Goal: Information Seeking & Learning: Check status

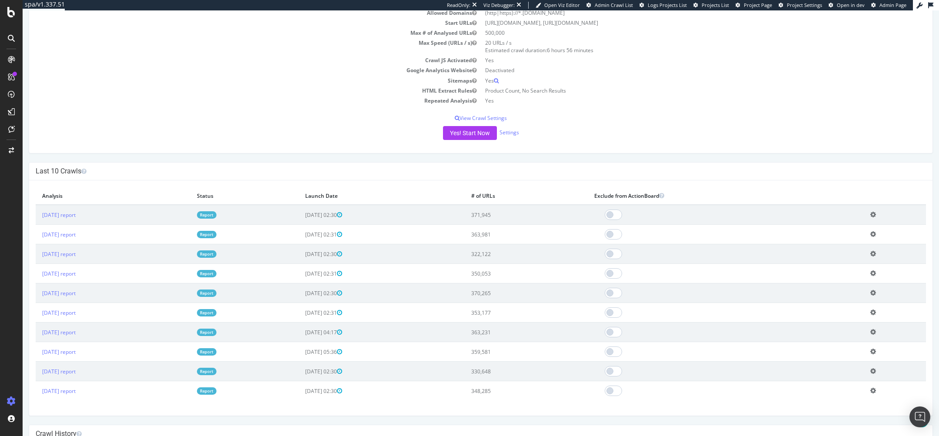
scroll to position [124, 0]
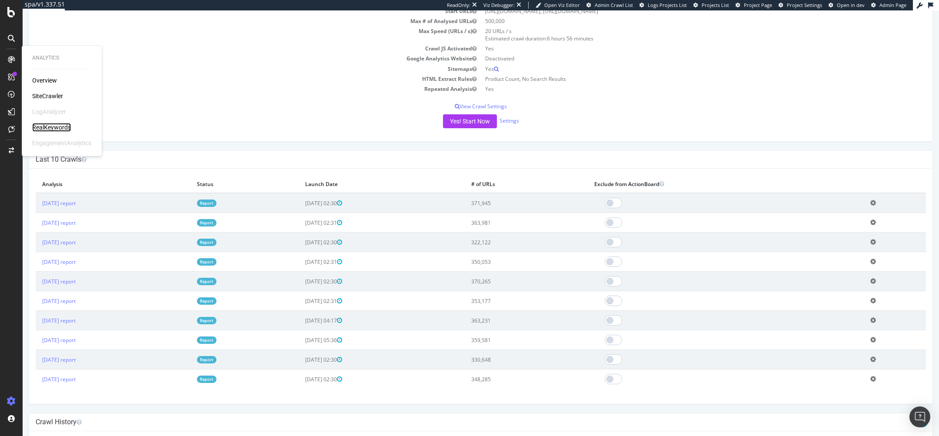
click at [46, 127] on div "RealKeywords" at bounding box center [51, 127] width 39 height 9
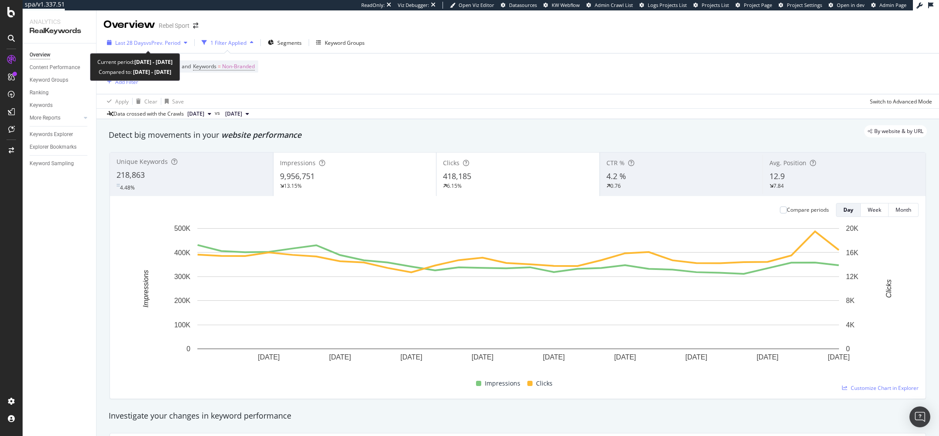
click at [140, 49] on div "Last 28 Days vs Prev. Period" at bounding box center [146, 42] width 87 height 13
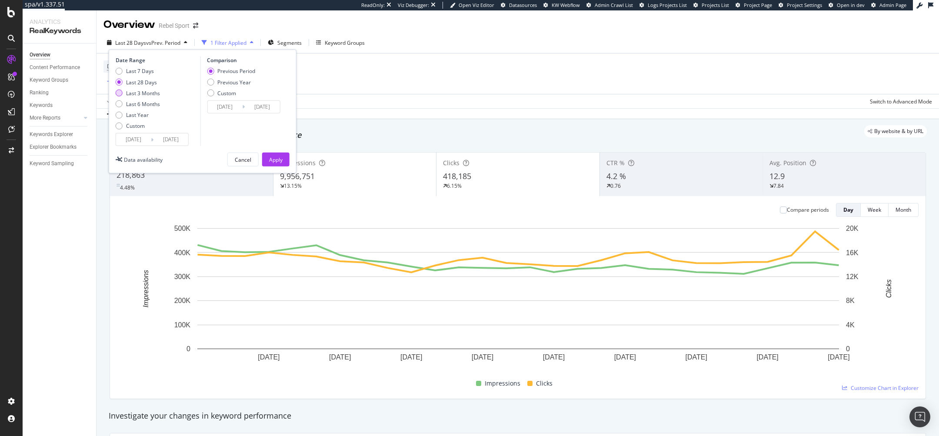
click at [143, 91] on div "Last 3 Months" at bounding box center [143, 92] width 34 height 7
type input "2025/06/30"
type input "2025/03/29"
type input "2025/06/29"
click at [225, 83] on div "Previous Year" at bounding box center [233, 81] width 33 height 7
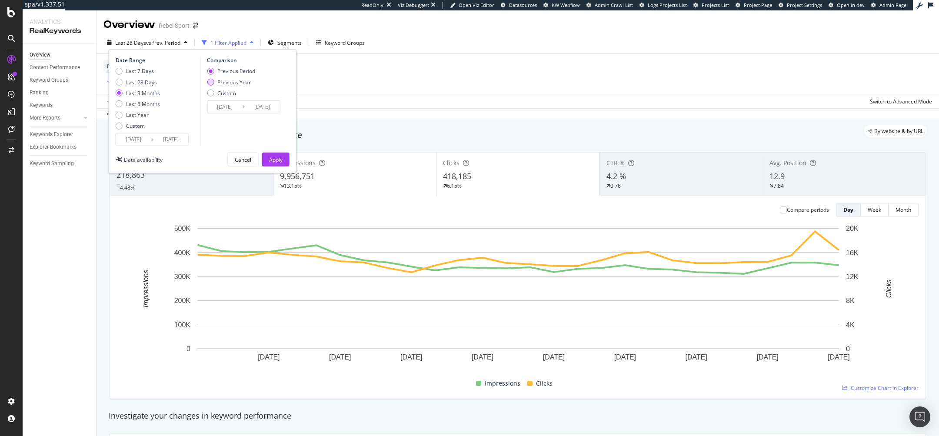
type input "2024/07/01"
type input "2024/09/30"
click at [276, 154] on div "Apply" at bounding box center [275, 159] width 13 height 13
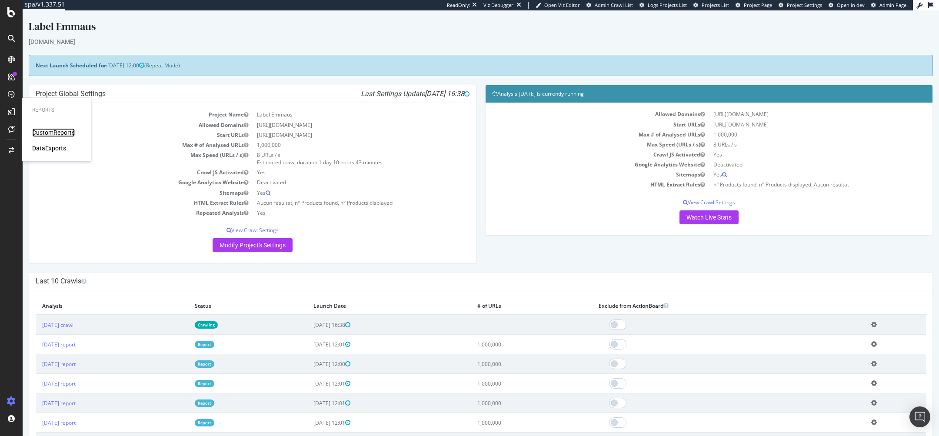
click at [40, 129] on div "CustomReports" at bounding box center [53, 132] width 43 height 9
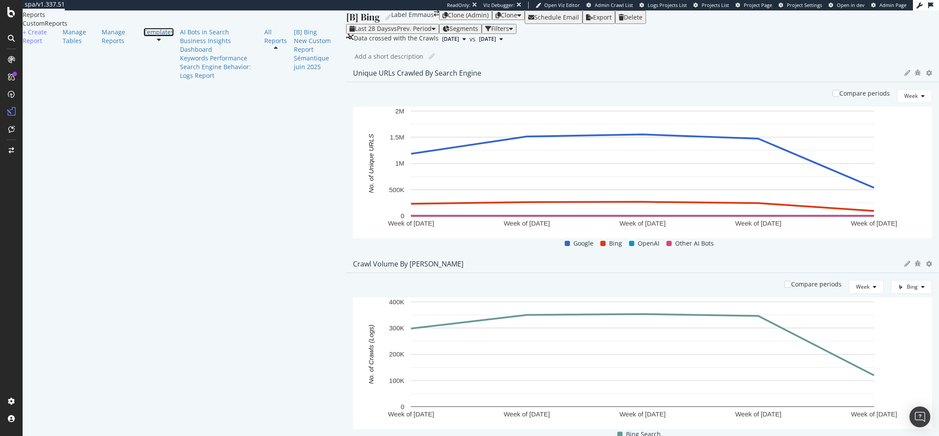
click at [143, 37] on div "Templates" at bounding box center [158, 32] width 30 height 9
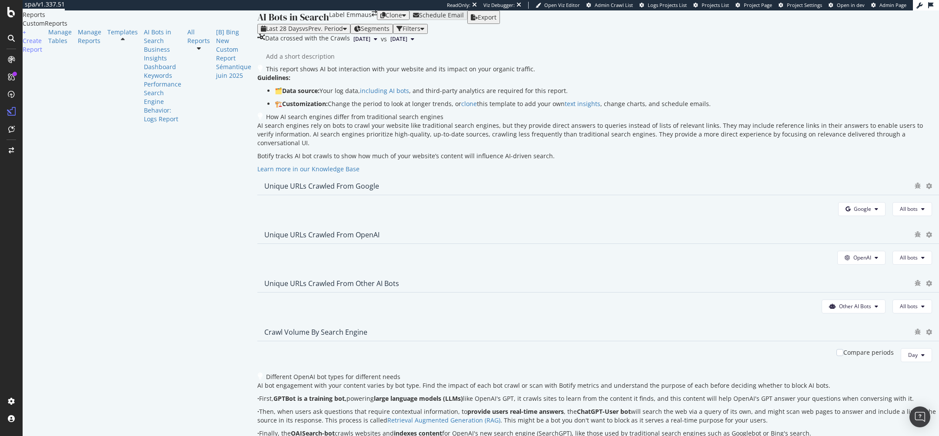
scroll to position [222, 0]
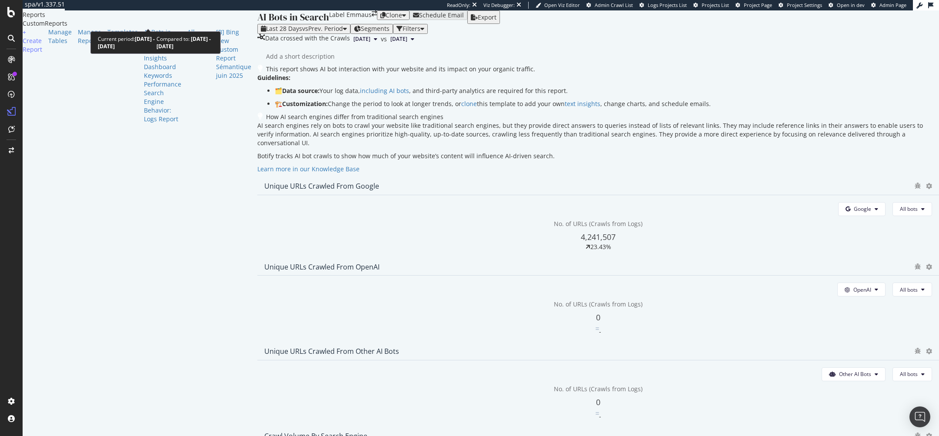
click at [261, 25] on div "Last 28 Days vs Prev. Period" at bounding box center [304, 28] width 86 height 7
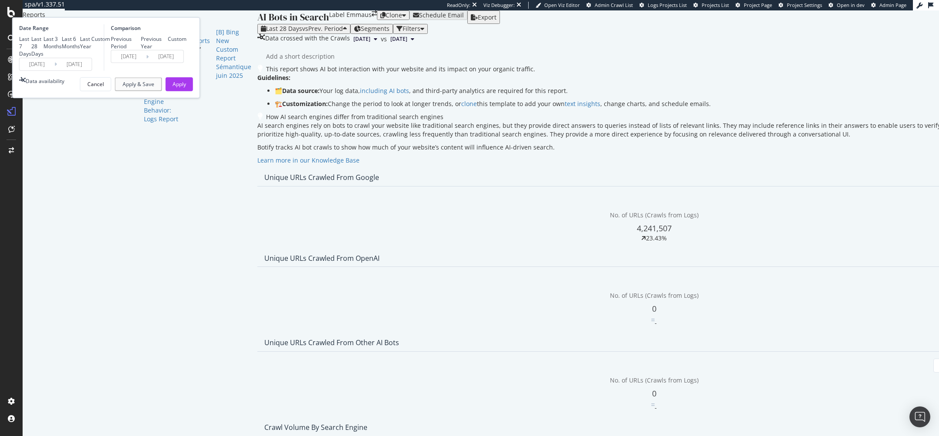
click at [447, 35] on div "Data crossed with the Crawls 2025 Sep. 28th vs 2025 Aug. 31st" at bounding box center [654, 39] width 794 height 10
